Goal: Task Accomplishment & Management: Manage account settings

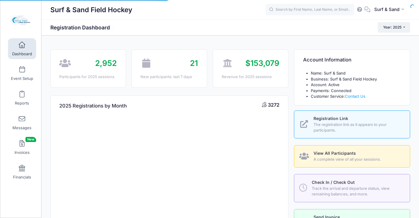
select select
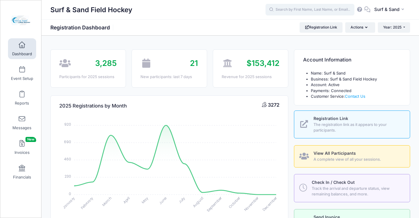
click at [294, 10] on input "text" at bounding box center [310, 10] width 89 height 12
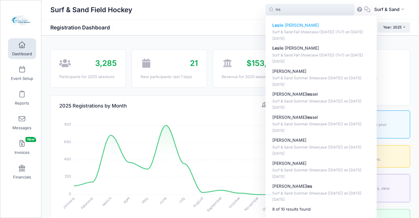
click at [290, 27] on p "Les lie DeSimone" at bounding box center [322, 25] width 98 height 6
type input "Leslie DeSimone (Surf &amp; Sand Fall Showcase (Nov 16, 2025) (7v7), Nov-16, 20…"
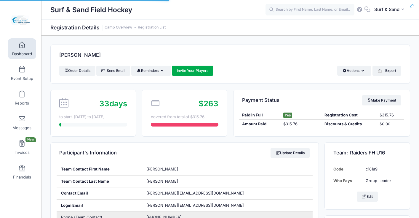
scroll to position [62, 0]
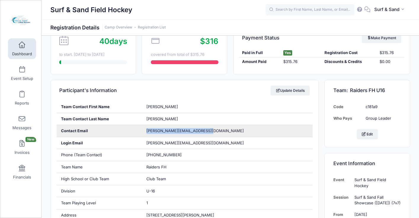
drag, startPoint x: 205, startPoint y: 131, endPoint x: 144, endPoint y: 132, distance: 60.8
click at [143, 133] on div "leslie@raidersfieldhockey.com" at bounding box center [227, 131] width 171 height 12
copy span "leslie@raidersfieldhockey.com"
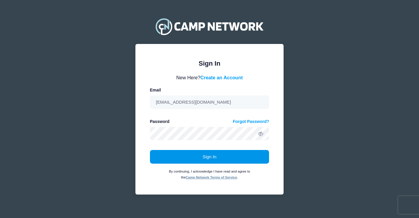
click at [218, 158] on button "Sign In" at bounding box center [210, 157] width 120 height 14
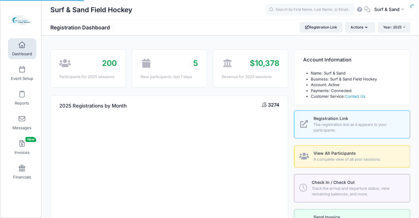
select select
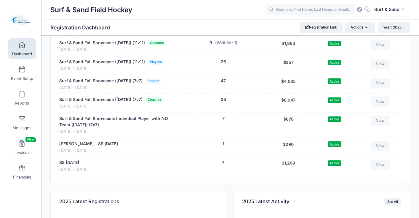
scroll to position [1275, 0]
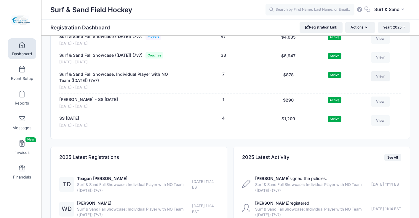
click at [385, 81] on link "View" at bounding box center [380, 76] width 19 height 10
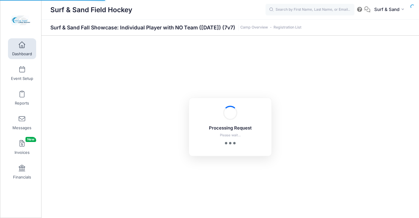
select select "10"
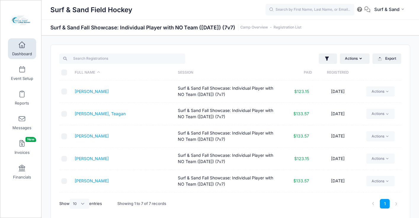
click at [330, 73] on th "Registered" at bounding box center [338, 73] width 52 height 16
click at [95, 93] on link "[PERSON_NAME], Teagan" at bounding box center [100, 91] width 51 height 5
click at [328, 63] on button "button" at bounding box center [328, 58] width 18 height 11
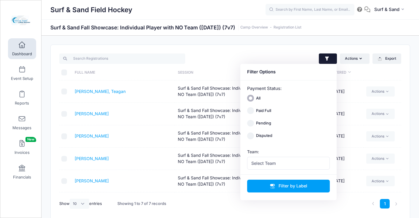
click at [328, 63] on button "button" at bounding box center [328, 58] width 18 height 11
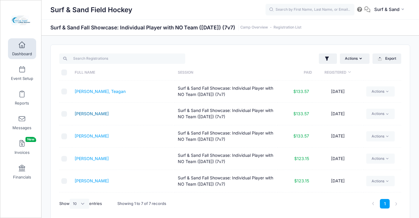
click at [103, 114] on link "[PERSON_NAME]" at bounding box center [92, 113] width 34 height 5
click at [104, 112] on link "[PERSON_NAME]" at bounding box center [92, 113] width 34 height 5
click at [331, 58] on button "button" at bounding box center [328, 58] width 18 height 11
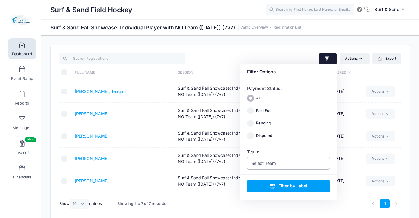
click at [291, 167] on span "Select Team" at bounding box center [288, 163] width 83 height 13
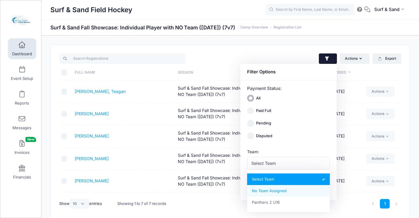
click at [204, 52] on div "Actions Assign Labels Send Email Send Payment Reminder Send Document Upload Rem…" at bounding box center [230, 133] width 359 height 176
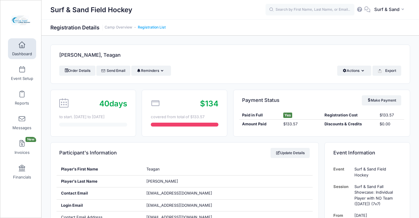
click at [155, 26] on link "Registration List" at bounding box center [152, 27] width 28 height 4
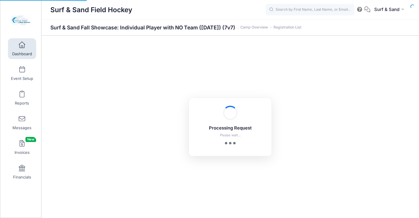
select select "10"
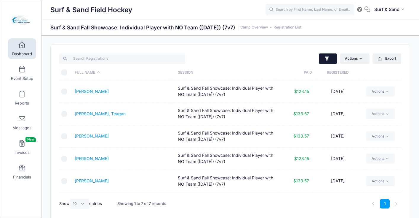
click at [326, 61] on icon "button" at bounding box center [327, 59] width 6 height 6
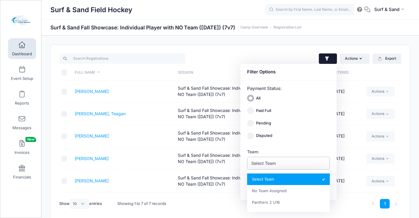
click at [283, 162] on span "Select Team" at bounding box center [288, 163] width 83 height 13
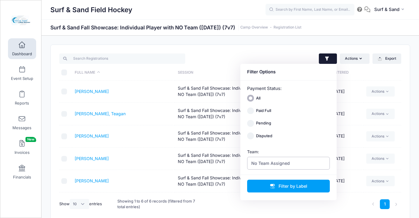
select select "0_cn-no-team"
click at [100, 137] on link "[PERSON_NAME]" at bounding box center [92, 135] width 34 height 5
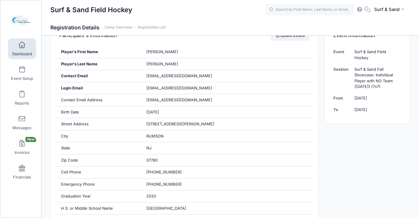
scroll to position [42, 0]
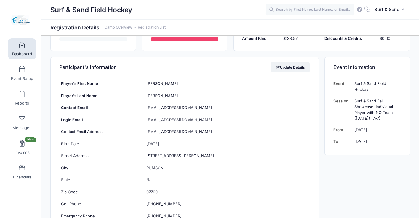
scroll to position [154, 0]
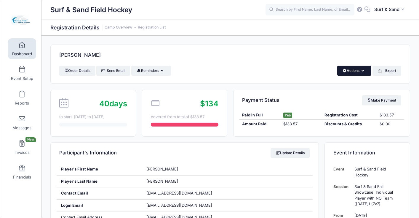
click at [354, 71] on button "Actions" at bounding box center [354, 71] width 34 height 10
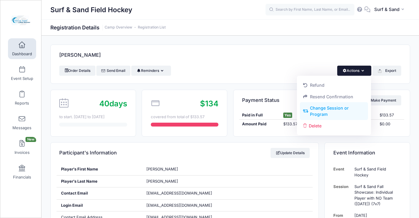
click at [335, 110] on link "Change Session or Program" at bounding box center [334, 111] width 69 height 18
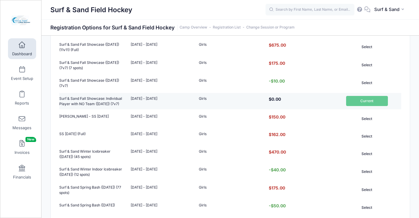
scroll to position [230, 0]
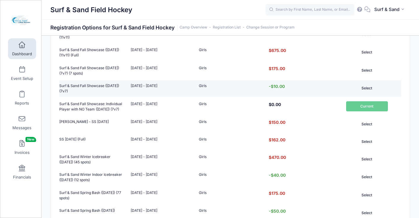
click at [365, 93] on button "Select" at bounding box center [367, 88] width 42 height 10
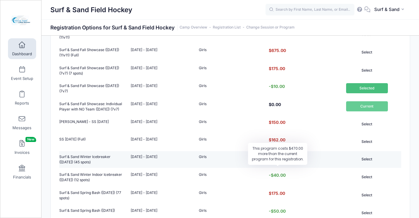
scroll to position [464, 0]
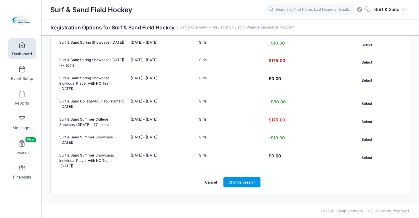
click at [255, 187] on link "Change Session" at bounding box center [242, 182] width 37 height 10
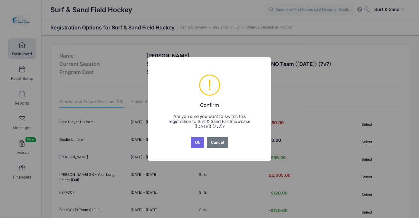
click at [200, 149] on div "Ok No Cancel" at bounding box center [210, 142] width 40 height 13
click at [198, 142] on button "Ok" at bounding box center [198, 142] width 14 height 11
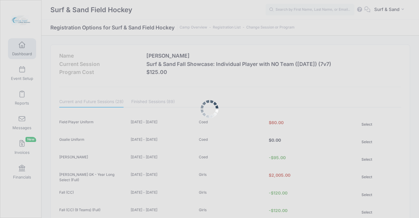
scroll to position [464, 0]
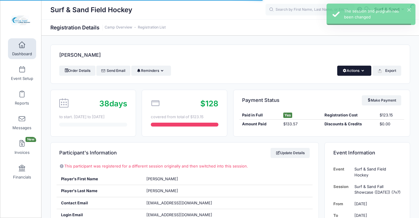
click at [348, 71] on button "Actions" at bounding box center [354, 71] width 34 height 10
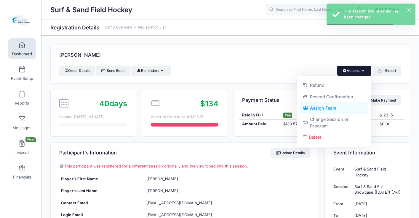
click at [334, 107] on link "Assign Team" at bounding box center [334, 107] width 69 height 11
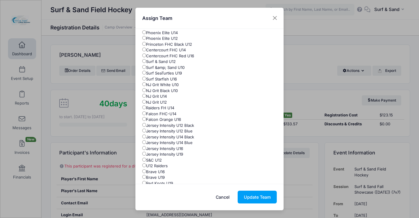
scroll to position [31, 0]
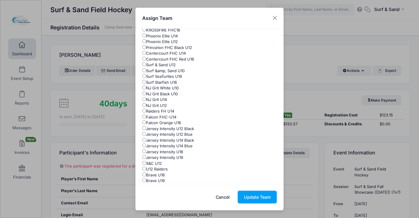
click at [174, 66] on label "Surf & Sand U12" at bounding box center [159, 65] width 34 height 6
click at [146, 66] on input "Surf & Sand U12" at bounding box center [144, 64] width 4 height 4
radio input "true"
click at [261, 195] on button "Update Team" at bounding box center [257, 196] width 39 height 13
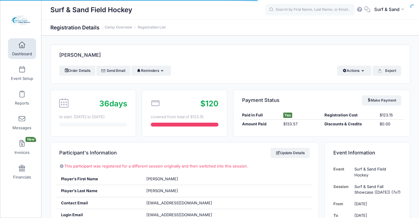
click at [165, 27] on link "Registration List" at bounding box center [152, 27] width 28 height 4
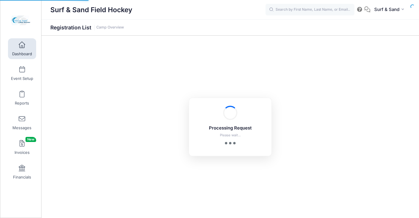
select select "10"
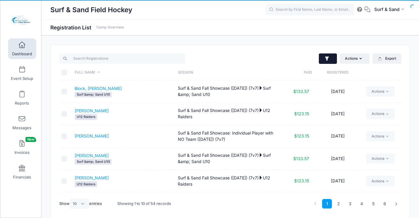
click at [328, 63] on button "button" at bounding box center [328, 58] width 18 height 11
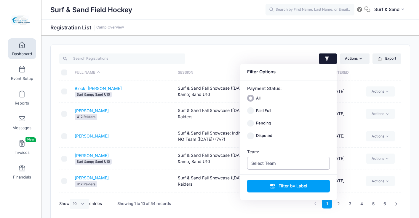
click at [279, 164] on span "Select Team" at bounding box center [288, 163] width 83 height 13
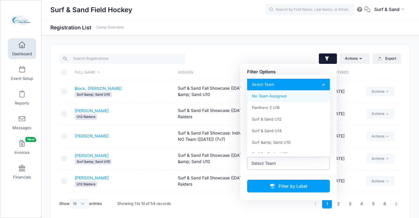
select select "0_cn-no-team"
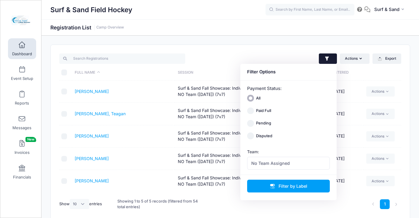
click at [135, 119] on td "Dagostino, Teagan" at bounding box center [123, 114] width 103 height 22
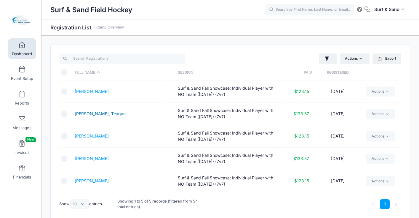
click at [106, 115] on link "Dagostino, Teagan" at bounding box center [100, 113] width 51 height 5
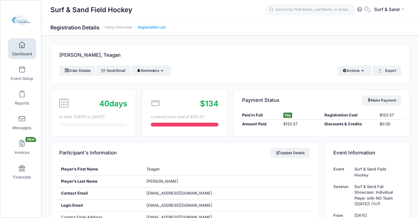
click at [160, 28] on link "Registration List" at bounding box center [152, 27] width 28 height 4
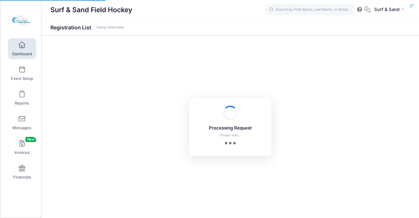
select select "10"
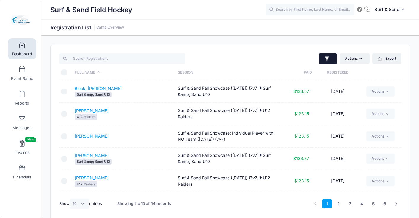
click at [328, 60] on icon "button" at bounding box center [327, 59] width 6 height 6
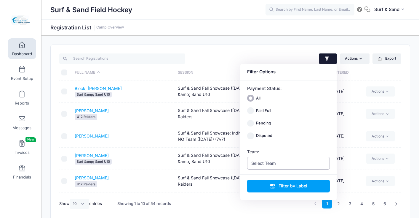
click at [287, 165] on span "Select Team" at bounding box center [288, 163] width 83 height 13
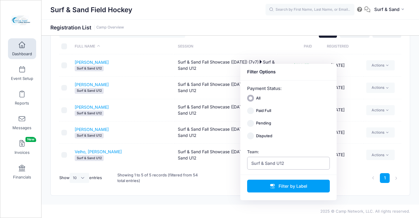
scroll to position [26, 0]
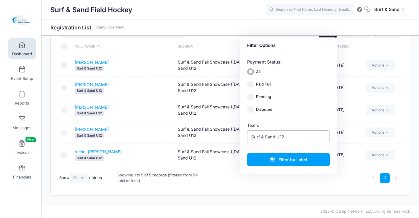
click at [290, 139] on span "Surf & Sand U12" at bounding box center [288, 136] width 83 height 13
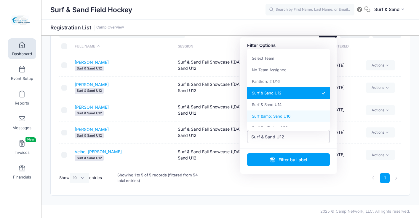
select select "Surf &amp; Sand U10"
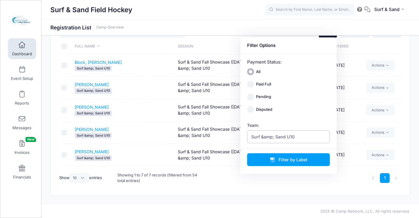
scroll to position [42, 0]
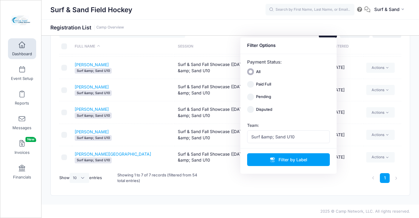
click at [149, 134] on td "Petrella, Juliana Surf &amp; Sand U10" at bounding box center [123, 135] width 103 height 22
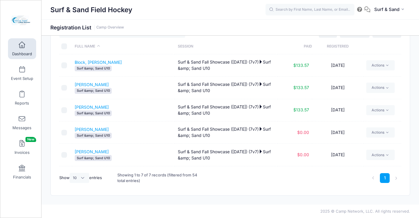
scroll to position [0, 0]
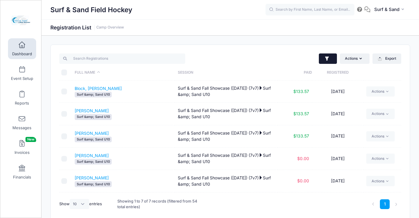
click at [327, 60] on icon "button" at bounding box center [327, 59] width 6 height 6
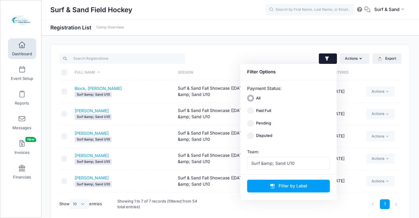
click at [327, 60] on icon "button" at bounding box center [327, 59] width 6 height 6
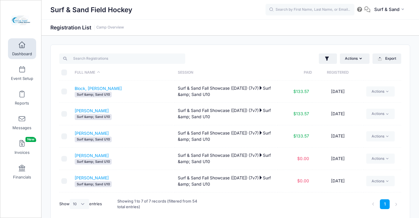
click at [24, 49] on link "Dashboard" at bounding box center [22, 48] width 28 height 21
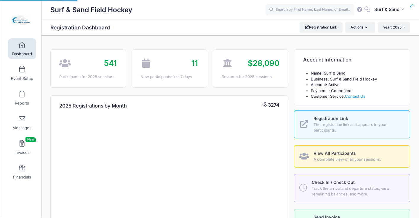
select select
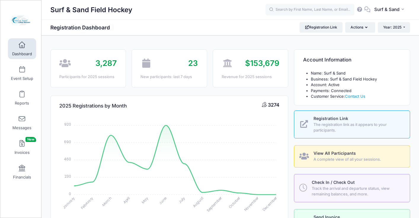
scroll to position [158, 0]
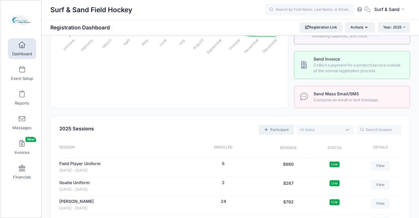
click at [278, 126] on link "Participant" at bounding box center [276, 130] width 35 height 10
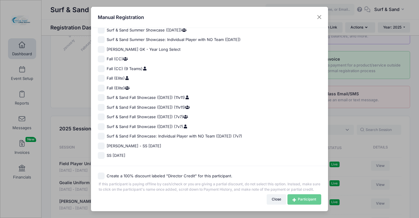
scroll to position [439, 0]
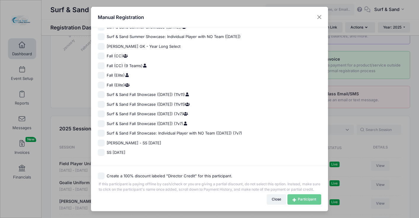
click at [159, 121] on span "Surf & Sand Fall Showcase ([DATE]) (7v7)" at bounding box center [147, 124] width 81 height 6
click at [105, 120] on input "Surf & Sand Fall Showcase ([DATE]) (7v7)" at bounding box center [101, 123] width 7 height 7
checkbox input "true"
click at [323, 18] on button "Close" at bounding box center [319, 17] width 11 height 11
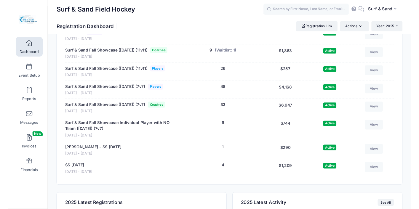
scroll to position [1213, 0]
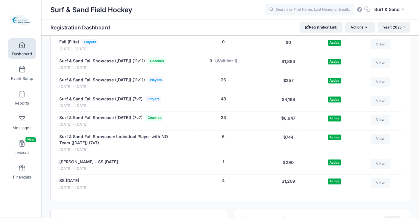
click at [163, 121] on span "Coaches" at bounding box center [155, 117] width 18 height 6
